Goal: Find specific page/section: Find specific page/section

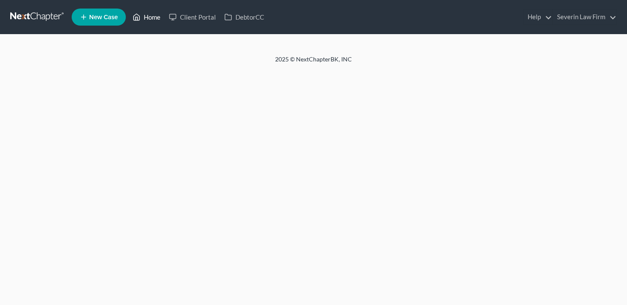
click at [145, 9] on link "Home" at bounding box center [146, 16] width 36 height 15
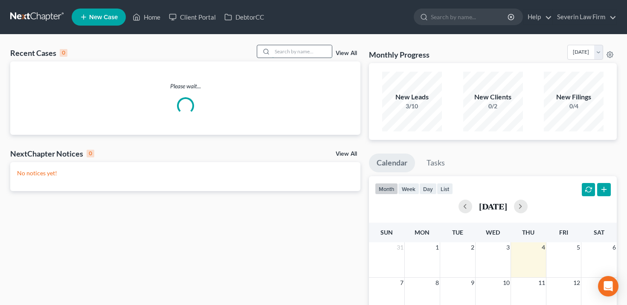
click at [285, 52] on input "search" at bounding box center [302, 51] width 60 height 12
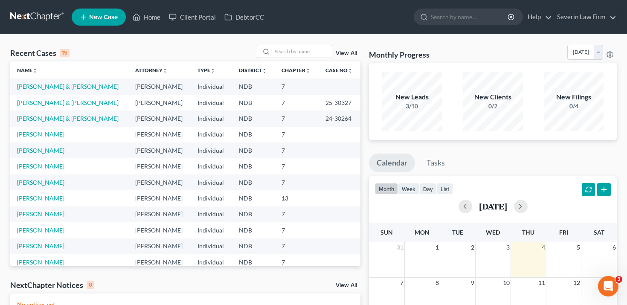
click at [343, 56] on div "View All" at bounding box center [309, 51] width 104 height 13
click at [345, 54] on link "View All" at bounding box center [346, 53] width 21 height 6
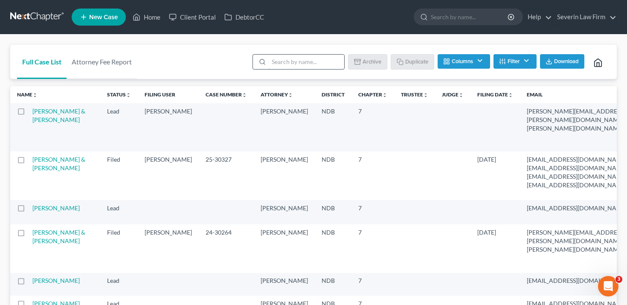
click at [305, 60] on input "search" at bounding box center [306, 62] width 75 height 14
paste input "Kelli & Erik Lindborg"
type input "Kelli & Erik Lindborg"
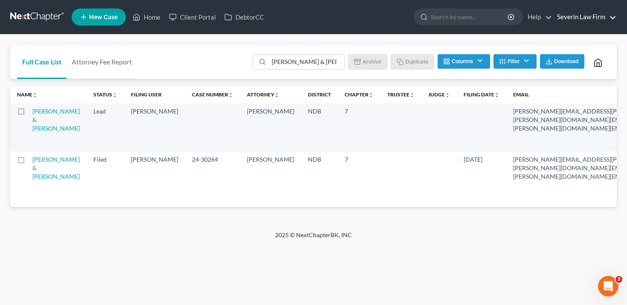
click at [580, 21] on link "Severin Law Firm" at bounding box center [585, 16] width 64 height 15
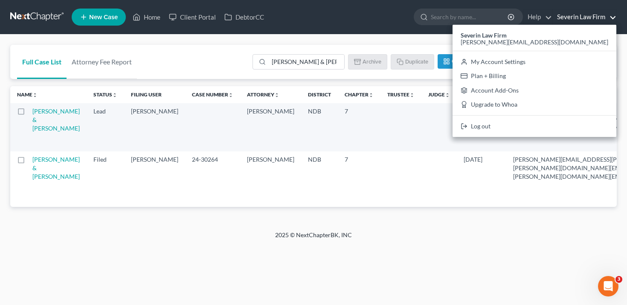
click at [382, 245] on div "2025 © NextChapterBK, INC" at bounding box center [313, 238] width 486 height 15
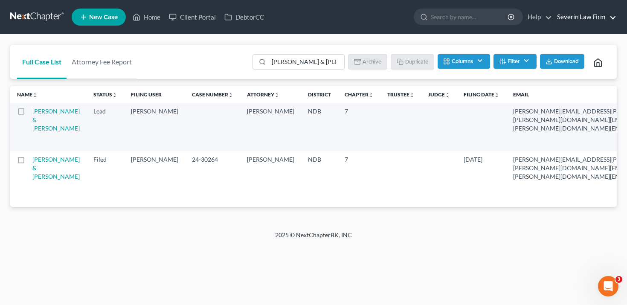
click at [581, 17] on link "Severin Law Firm" at bounding box center [585, 16] width 64 height 15
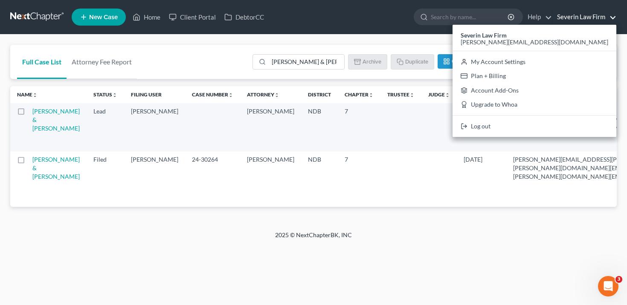
click at [581, 17] on link "Severin Law Firm" at bounding box center [585, 16] width 64 height 15
